Goal: Entertainment & Leisure: Consume media (video, audio)

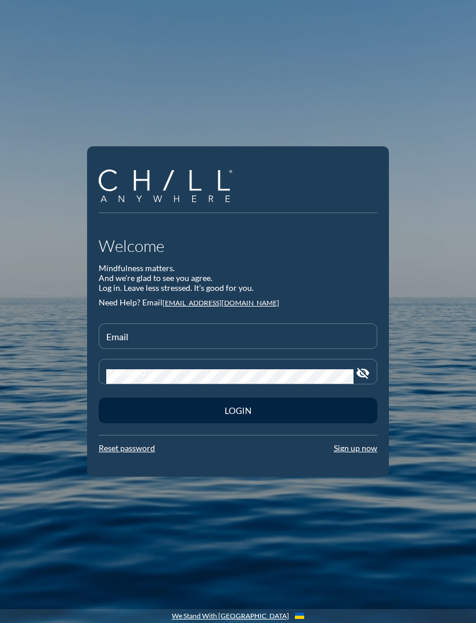
click at [154, 348] on input "Email" at bounding box center [238, 341] width 264 height 15
type input "[EMAIL_ADDRESS][DOMAIN_NAME]"
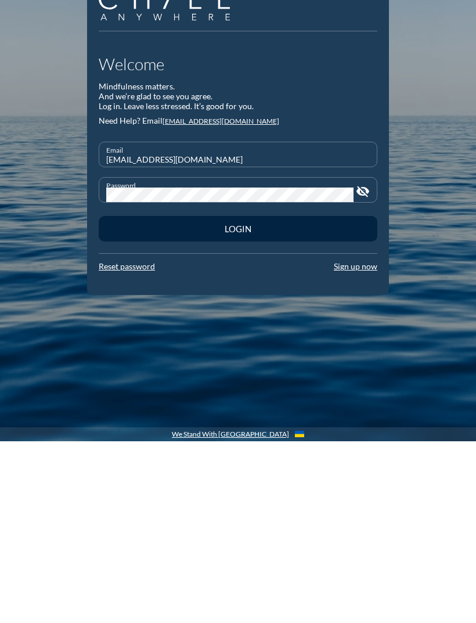
click at [251, 398] on button "Login" at bounding box center [238, 411] width 279 height 26
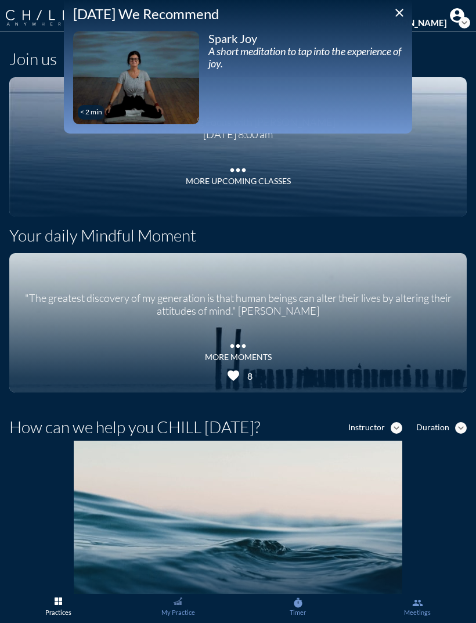
click at [113, 108] on div "< 2 min play_arrow" at bounding box center [136, 77] width 126 height 93
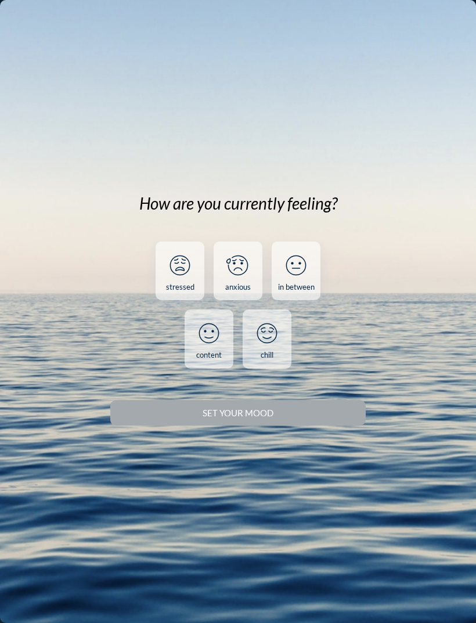
click at [307, 280] on icon at bounding box center [296, 265] width 30 height 30
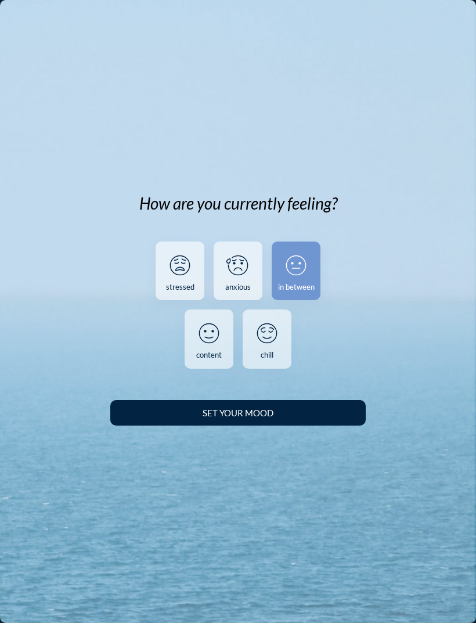
click at [259, 418] on div "Set your Mood" at bounding box center [238, 413] width 215 height 10
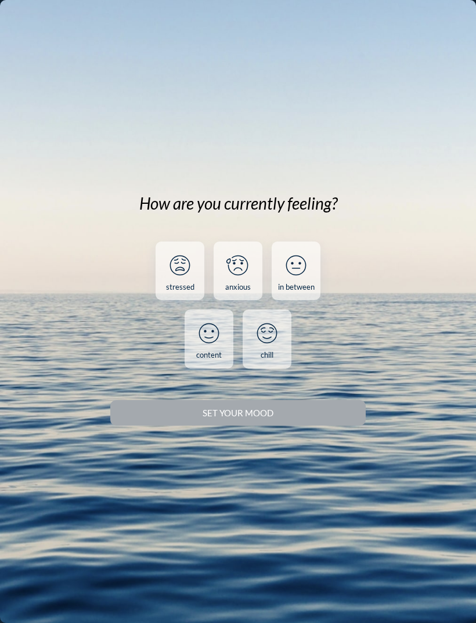
click at [252, 426] on div "Set your Mood" at bounding box center [237, 413] width 255 height 33
click at [304, 280] on icon at bounding box center [296, 265] width 30 height 30
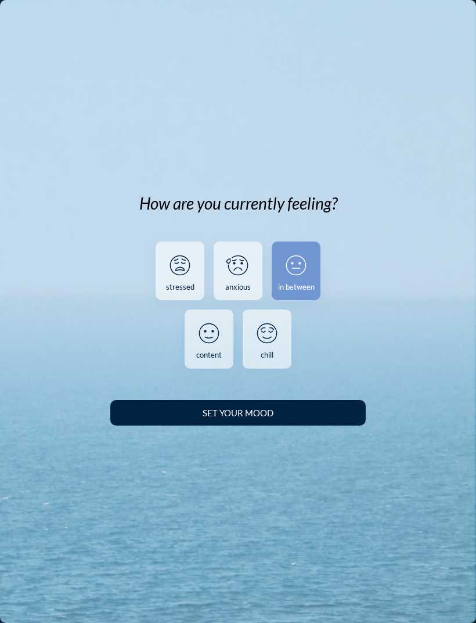
click at [300, 280] on icon at bounding box center [296, 265] width 30 height 30
click at [271, 418] on div "Set your Mood" at bounding box center [238, 413] width 215 height 10
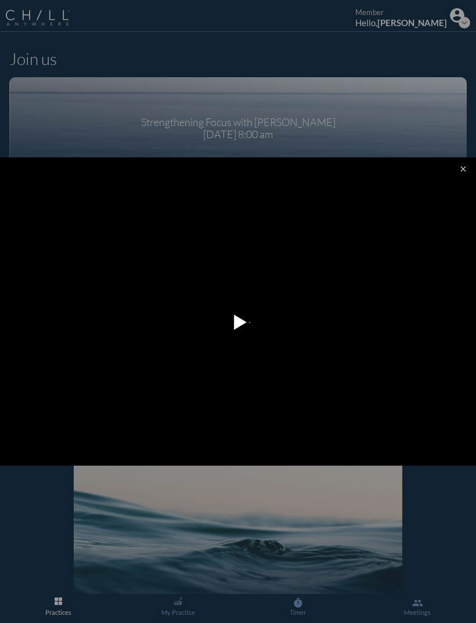
click at [459, 24] on div at bounding box center [238, 311] width 476 height 623
click at [469, 29] on div at bounding box center [238, 311] width 476 height 623
click at [405, 26] on div at bounding box center [238, 311] width 476 height 623
click at [441, 41] on div at bounding box center [238, 311] width 476 height 623
click at [21, 474] on pjsdiv at bounding box center [19, 477] width 20 height 20
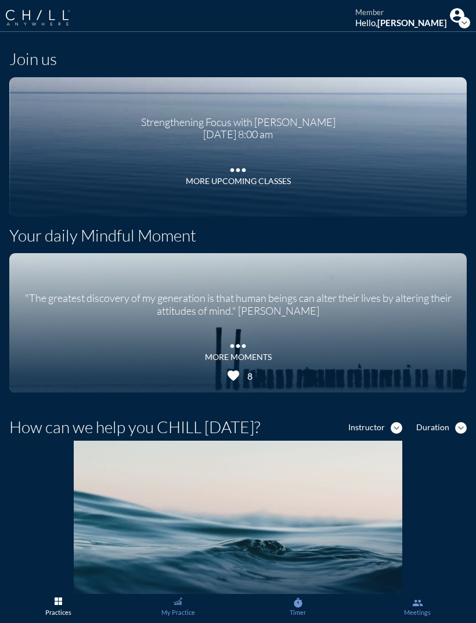
click at [455, 22] on img at bounding box center [457, 15] width 15 height 15
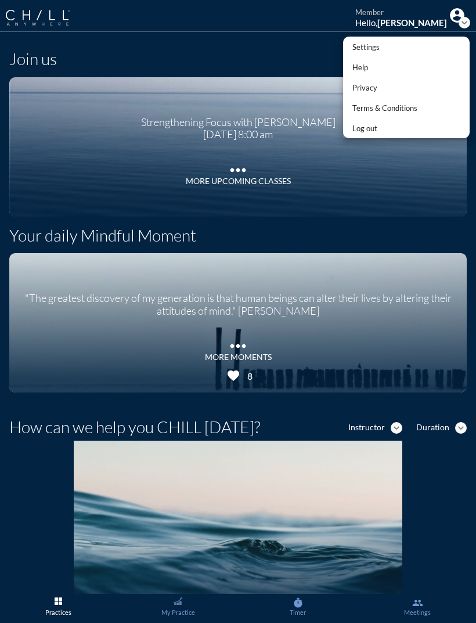
click at [381, 135] on div "Log out" at bounding box center [384, 128] width 65 height 14
